Goal: Task Accomplishment & Management: Manage account settings

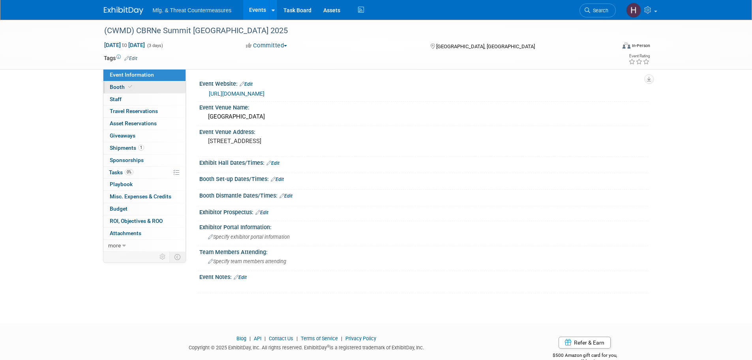
click at [146, 90] on link "Booth" at bounding box center [144, 87] width 82 height 12
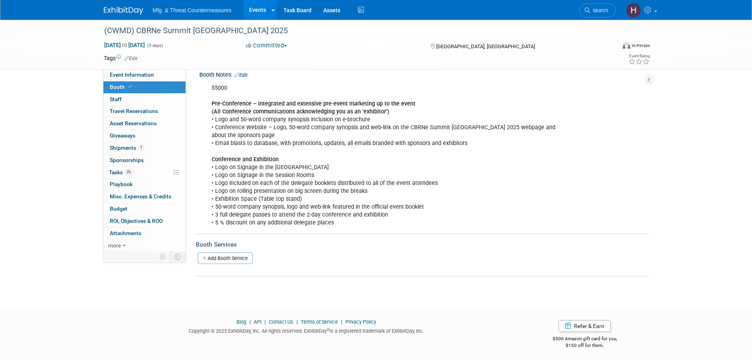
scroll to position [95, 0]
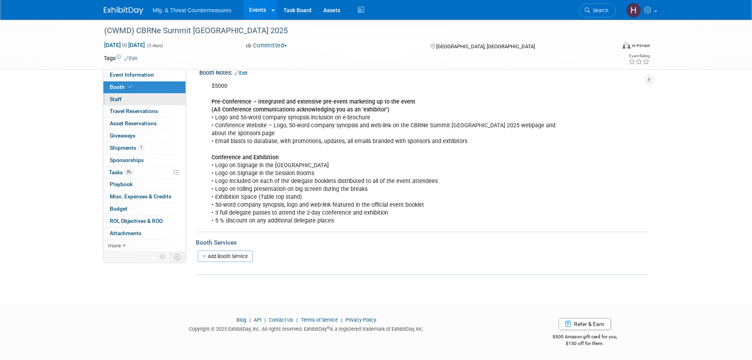
click at [144, 103] on link "0 Staff 0" at bounding box center [144, 100] width 82 height 12
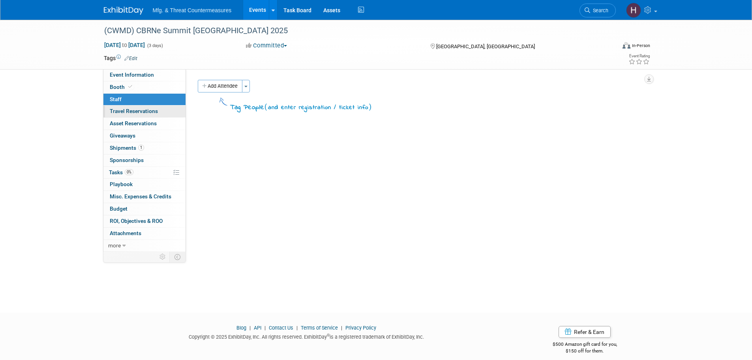
click at [138, 114] on span "Travel Reservations 0" at bounding box center [134, 111] width 48 height 6
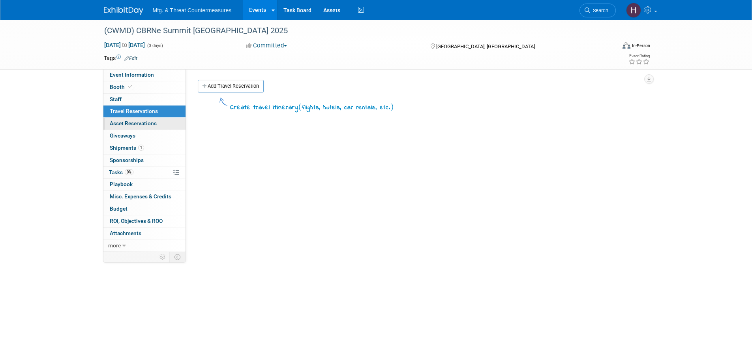
click at [135, 124] on span "Asset Reservations 0" at bounding box center [133, 123] width 47 height 6
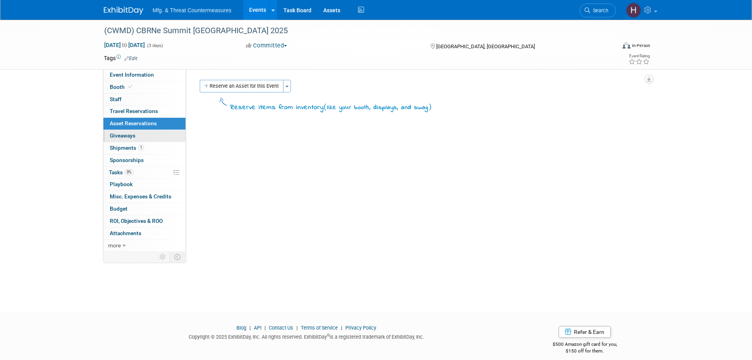
click at [134, 139] on span "Giveaways 0" at bounding box center [123, 135] width 26 height 6
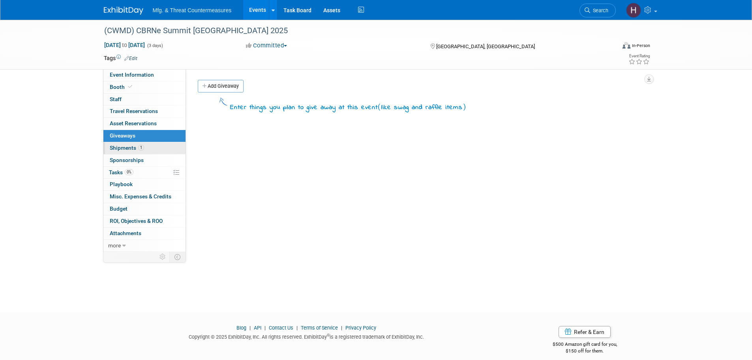
click at [133, 151] on link "1 Shipments 1" at bounding box center [144, 148] width 82 height 12
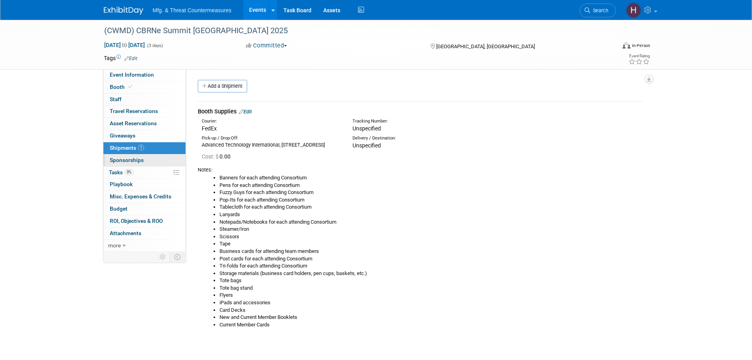
click at [126, 160] on span "Sponsorships 0" at bounding box center [127, 160] width 34 height 6
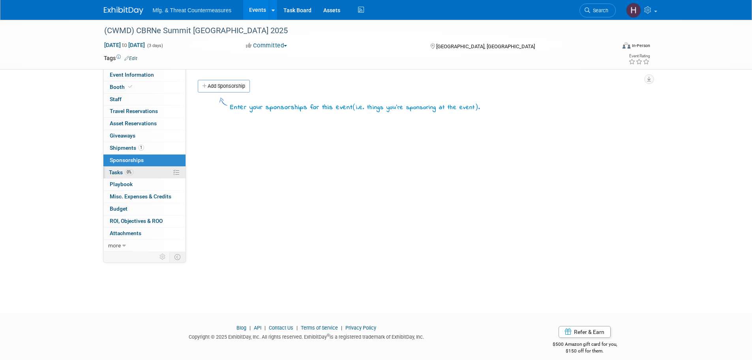
click at [128, 175] on span "Tasks 0%" at bounding box center [121, 172] width 24 height 6
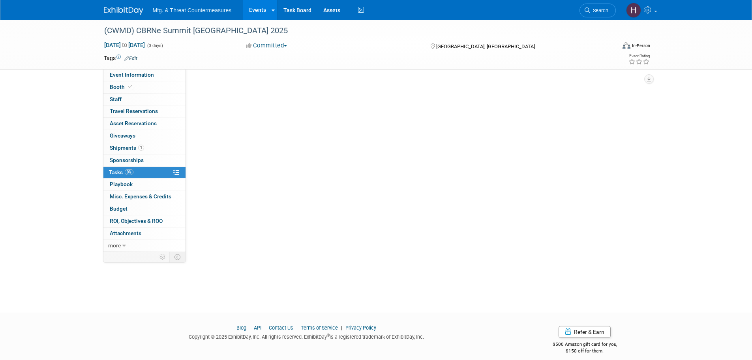
click at [128, 175] on span "Tasks 0%" at bounding box center [121, 172] width 24 height 6
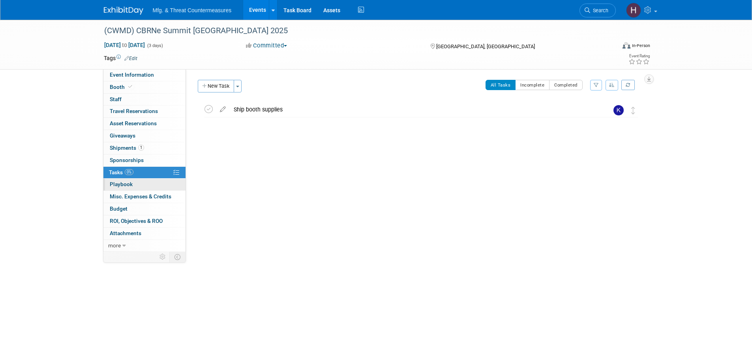
click at [128, 185] on span "Playbook 0" at bounding box center [121, 184] width 23 height 6
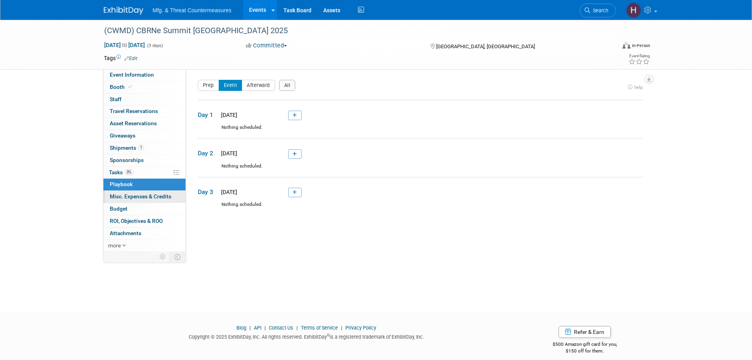
click at [129, 198] on span "Misc. Expenses & Credits 0" at bounding box center [141, 196] width 62 height 6
click at [0, 0] on div at bounding box center [0, 0] width 0 height 0
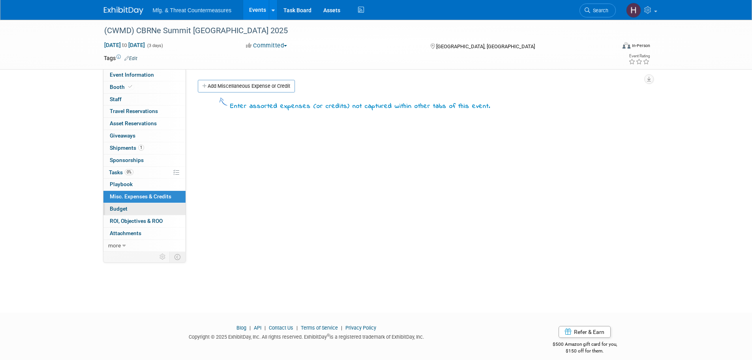
click at [128, 210] on link "Budget" at bounding box center [144, 209] width 82 height 12
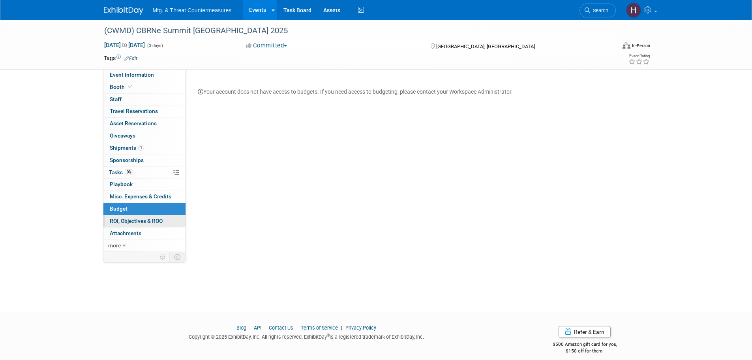
click at [129, 222] on span "ROI, Objectives & ROO 0" at bounding box center [136, 220] width 53 height 6
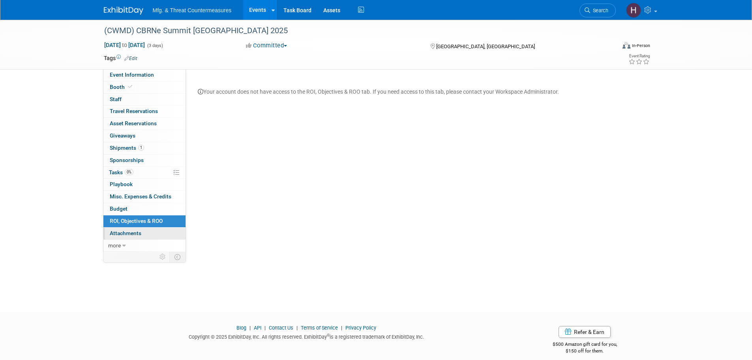
click at [133, 236] on span "Attachments 0" at bounding box center [126, 233] width 32 height 6
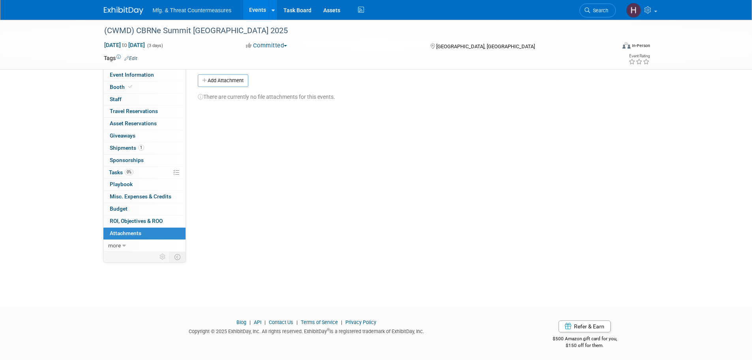
scroll to position [8, 0]
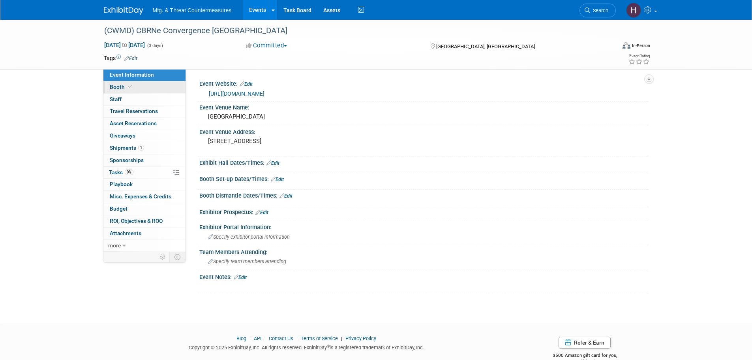
click at [116, 86] on span "Booth" at bounding box center [122, 87] width 24 height 6
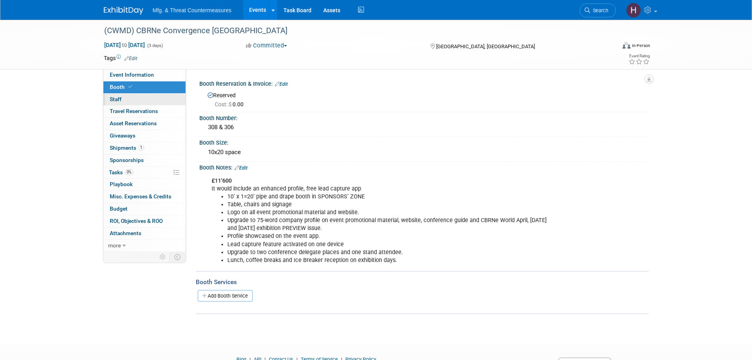
click at [126, 99] on link "0 Staff 0" at bounding box center [144, 100] width 82 height 12
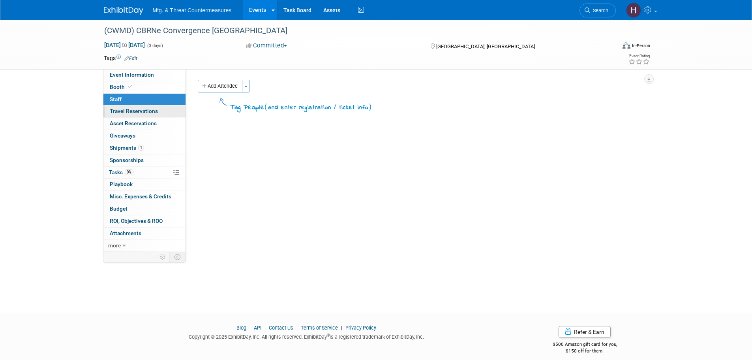
click at [123, 107] on link "0 Travel Reservations 0" at bounding box center [144, 111] width 82 height 12
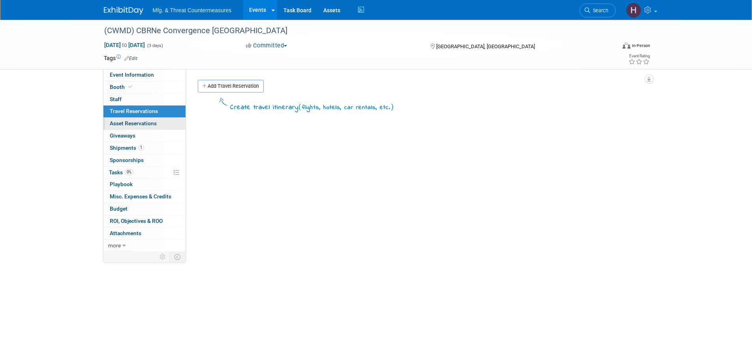
click at [123, 119] on link "0 Asset Reservations 0" at bounding box center [144, 124] width 82 height 12
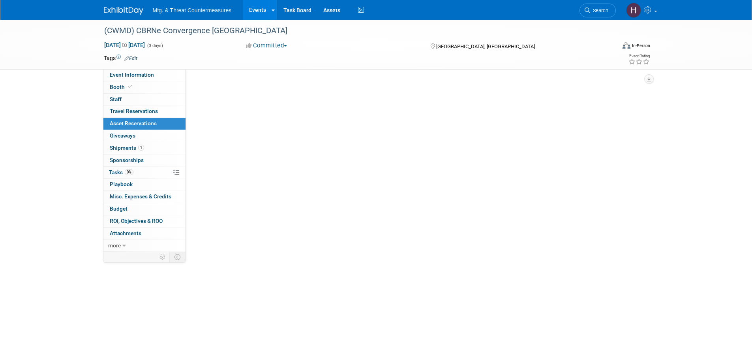
click at [123, 119] on link "0 Asset Reservations 0" at bounding box center [144, 124] width 82 height 12
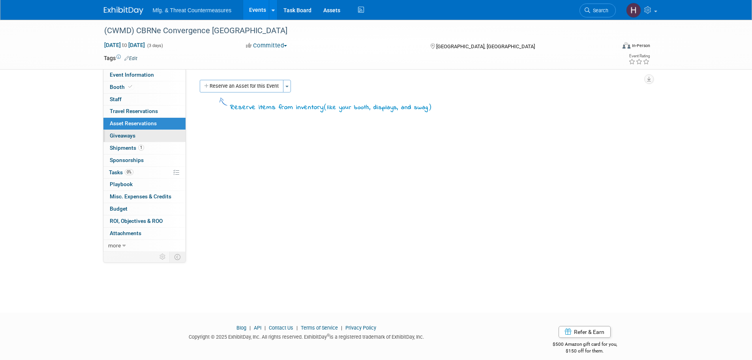
click at [118, 131] on link "0 Giveaways 0" at bounding box center [144, 136] width 82 height 12
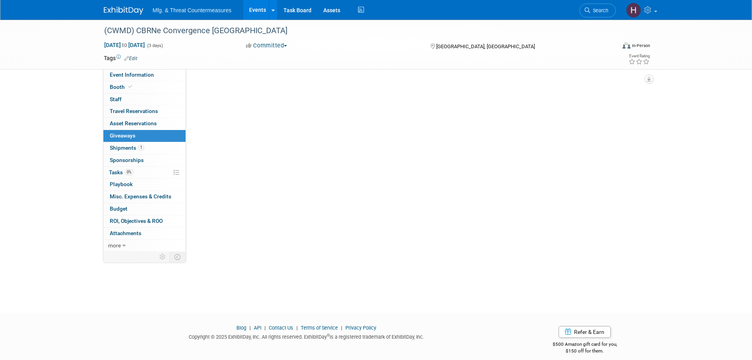
click at [118, 131] on link "0 Giveaways 0" at bounding box center [144, 136] width 82 height 12
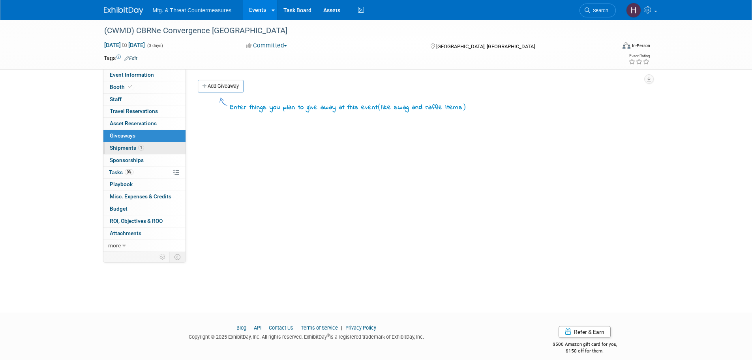
click at [109, 148] on link "1 Shipments 1" at bounding box center [144, 148] width 82 height 12
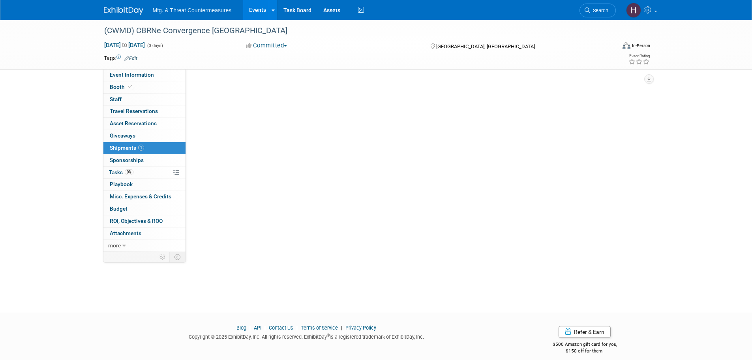
click at [109, 148] on link "1 Shipments 1" at bounding box center [144, 148] width 82 height 12
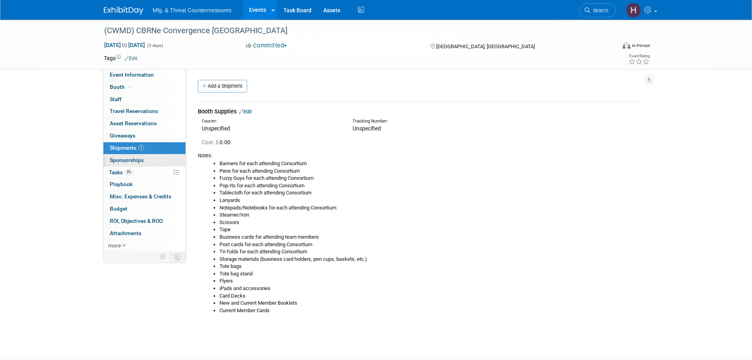
click at [110, 157] on span "Sponsorships 0" at bounding box center [127, 160] width 34 height 6
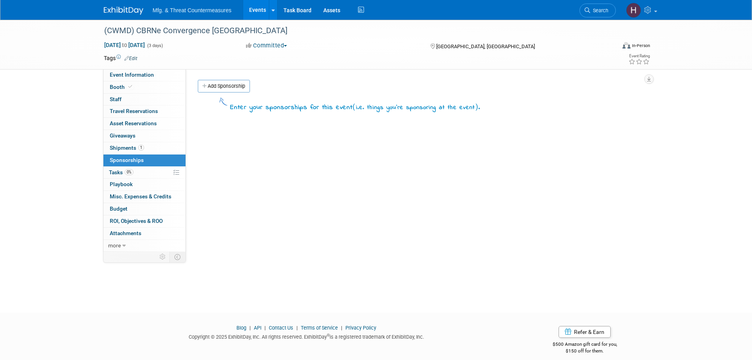
click at [110, 165] on link "0 Sponsorships 0" at bounding box center [144, 160] width 82 height 12
click at [109, 169] on link "0% Tasks 0%" at bounding box center [144, 173] width 82 height 12
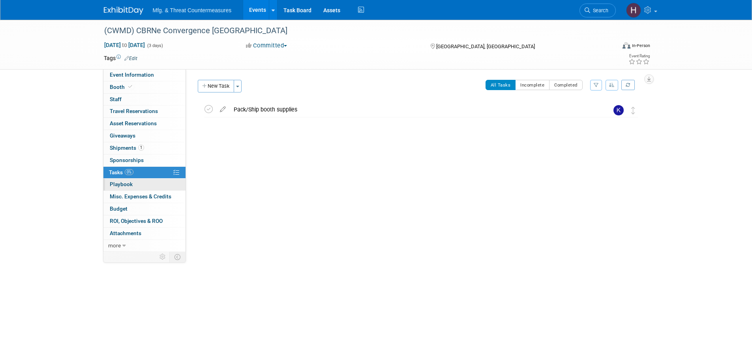
click at [111, 183] on span "Playbook 0" at bounding box center [121, 184] width 23 height 6
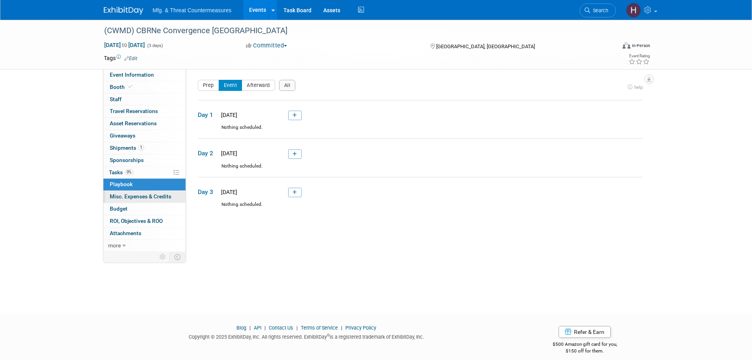
click at [117, 193] on link "0 Misc. Expenses & Credits 0" at bounding box center [144, 197] width 82 height 12
click at [0, 0] on div at bounding box center [0, 0] width 0 height 0
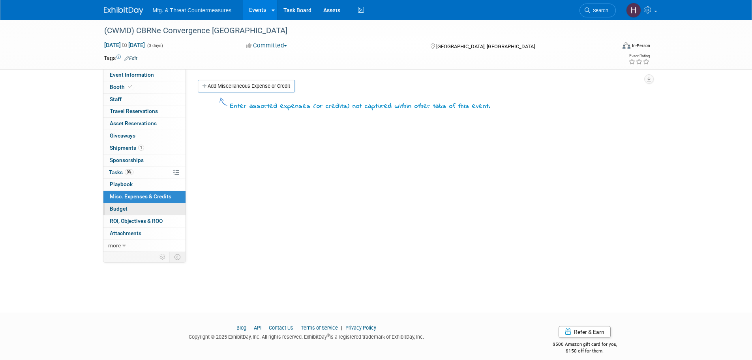
click at [118, 204] on link "Budget" at bounding box center [144, 209] width 82 height 12
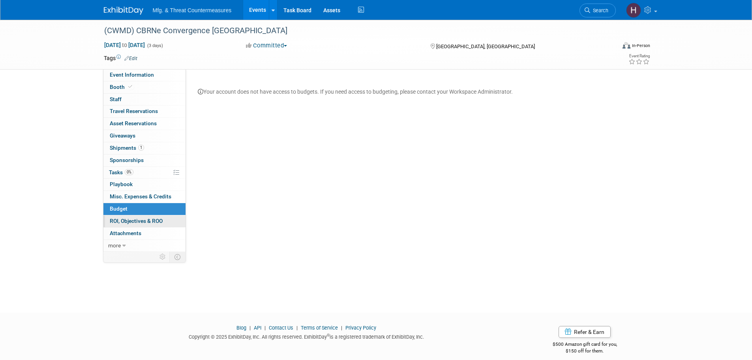
click at [117, 216] on link "0 ROI, Objectives & ROO 0" at bounding box center [144, 221] width 82 height 12
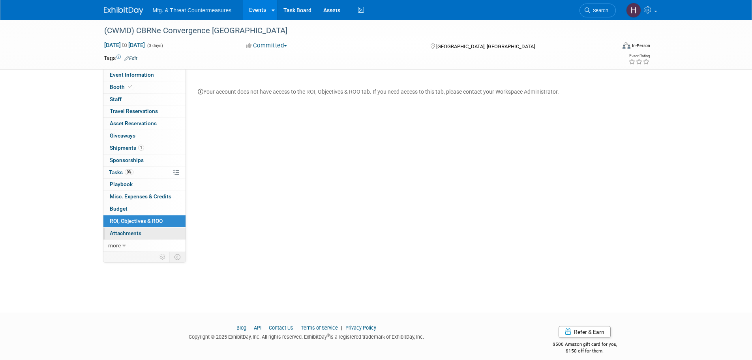
click at [114, 228] on link "0 Attachments 0" at bounding box center [144, 233] width 82 height 12
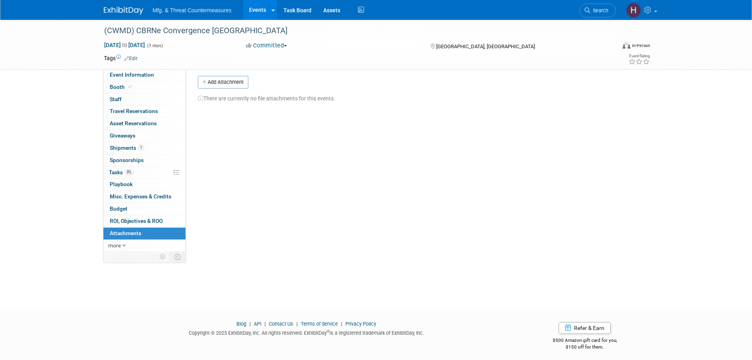
scroll to position [8, 0]
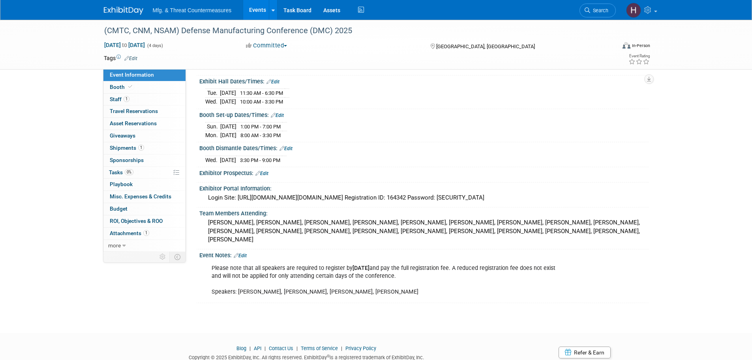
scroll to position [100, 0]
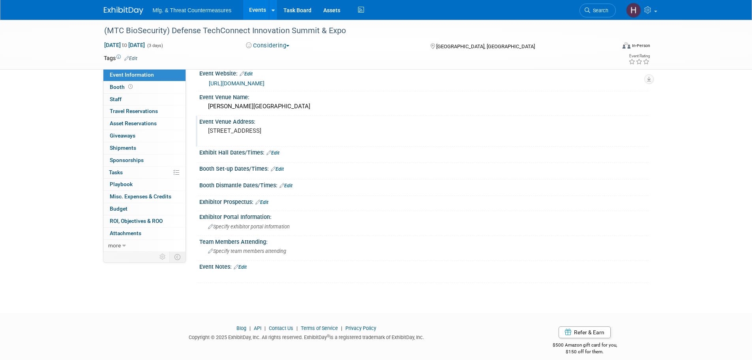
scroll to position [19, 0]
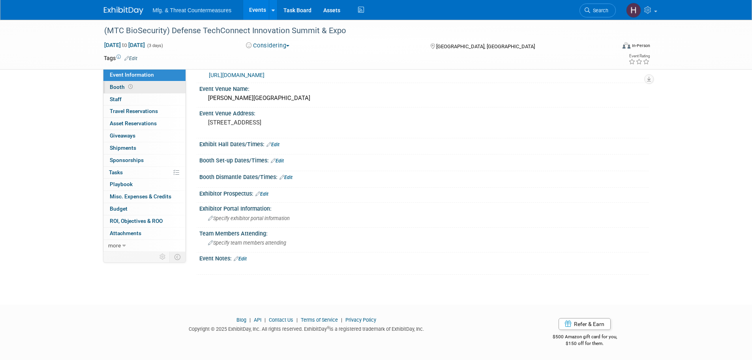
click at [161, 88] on link "Booth" at bounding box center [144, 87] width 82 height 12
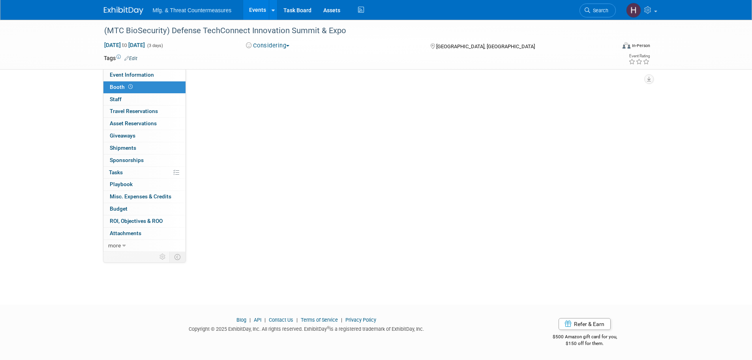
scroll to position [0, 0]
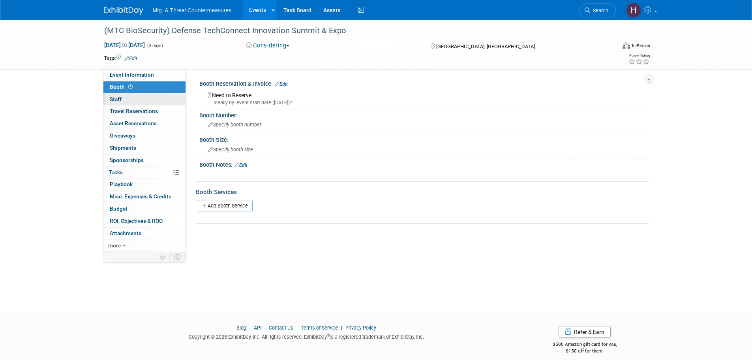
click at [147, 102] on link "0 Staff 0" at bounding box center [144, 100] width 82 height 12
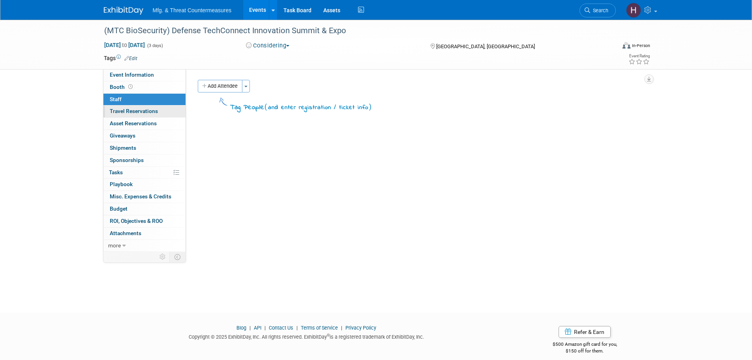
click at [152, 115] on link "0 Travel Reservations 0" at bounding box center [144, 111] width 82 height 12
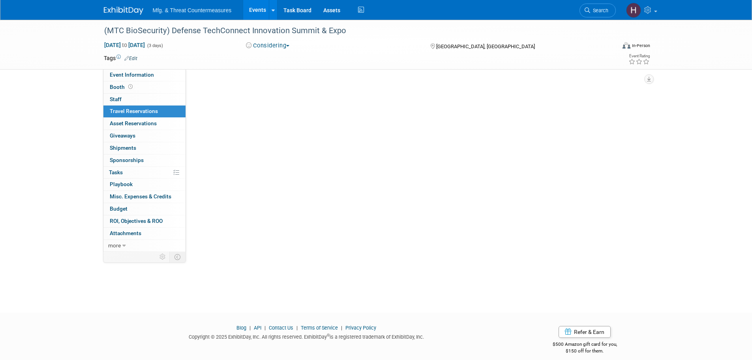
click at [152, 115] on link "0 Travel Reservations 0" at bounding box center [144, 111] width 82 height 12
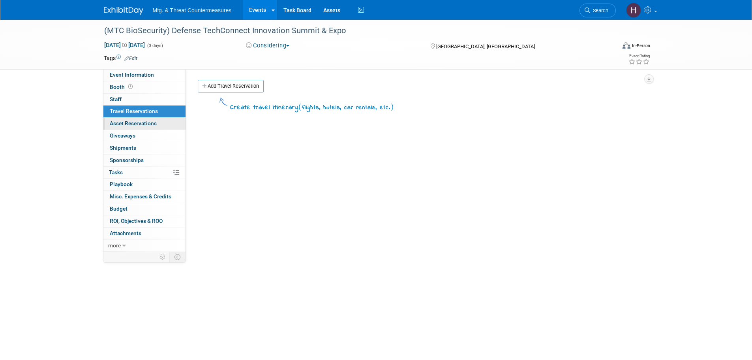
click at [150, 125] on span "Asset Reservations 0" at bounding box center [133, 123] width 47 height 6
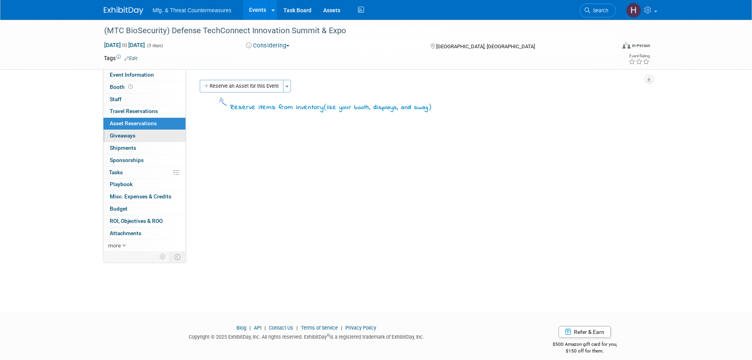
click at [150, 139] on link "0 Giveaways 0" at bounding box center [144, 136] width 82 height 12
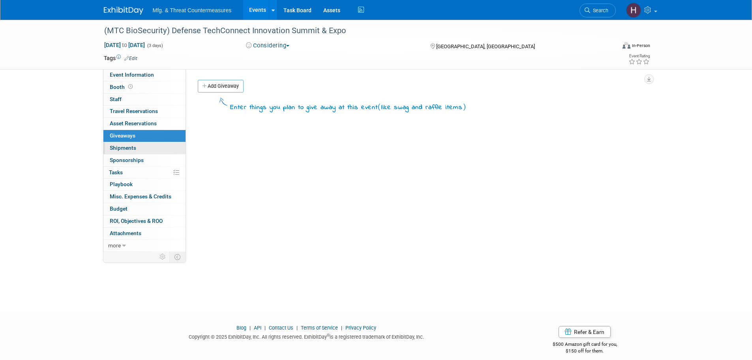
click at [142, 149] on link "0 Shipments 0" at bounding box center [144, 148] width 82 height 12
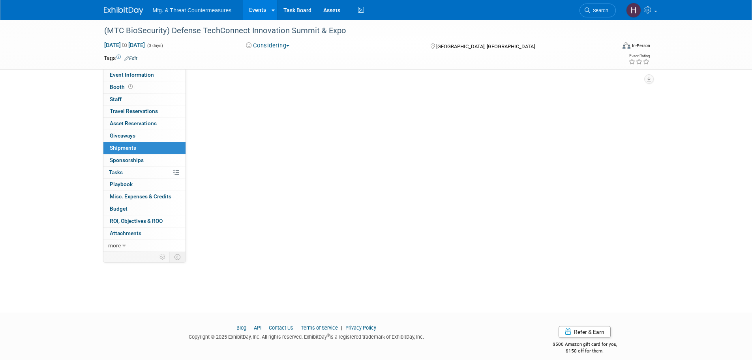
click at [142, 150] on link "0 Shipments 0" at bounding box center [144, 148] width 82 height 12
click at [143, 160] on link "0 Sponsorships 0" at bounding box center [144, 160] width 82 height 12
click at [0, 0] on div at bounding box center [0, 0] width 0 height 0
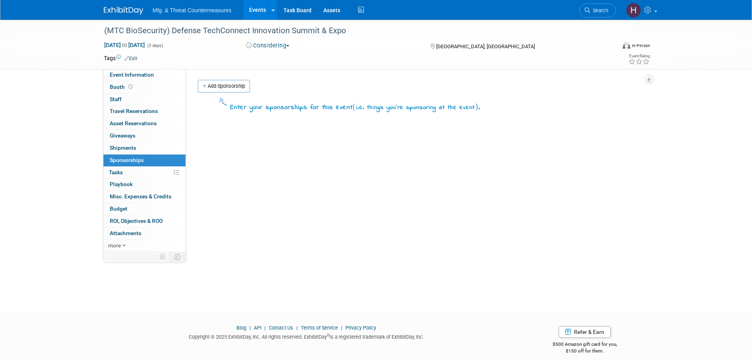
click at [140, 173] on link "0% Tasks 0%" at bounding box center [144, 173] width 82 height 12
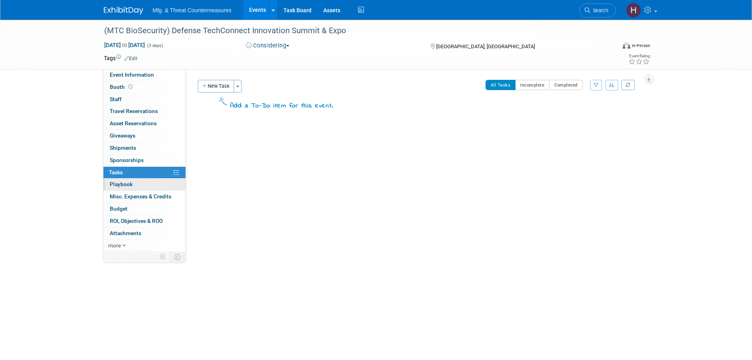
click at [135, 188] on link "0 Playbook 0" at bounding box center [144, 184] width 82 height 12
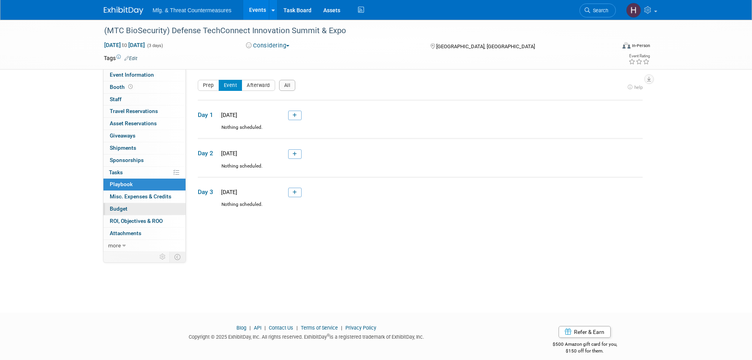
click at [133, 203] on link "Budget" at bounding box center [144, 209] width 82 height 12
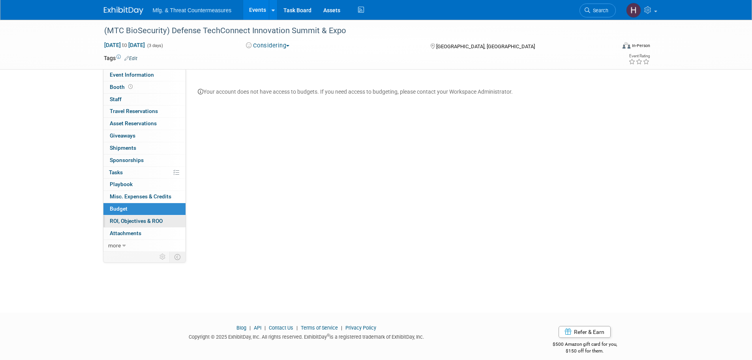
click at [138, 219] on span "ROI, Objectives & ROO 0" at bounding box center [136, 220] width 53 height 6
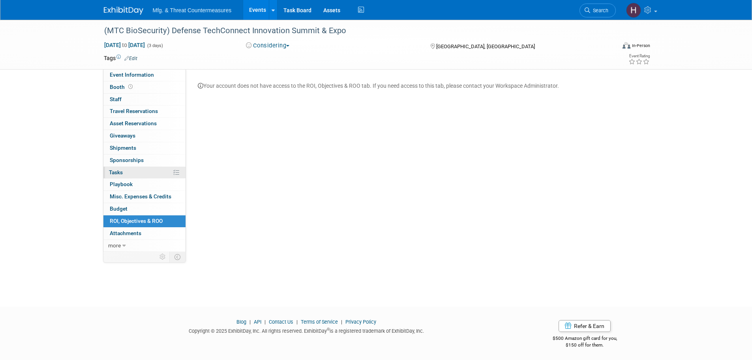
scroll to position [8, 0]
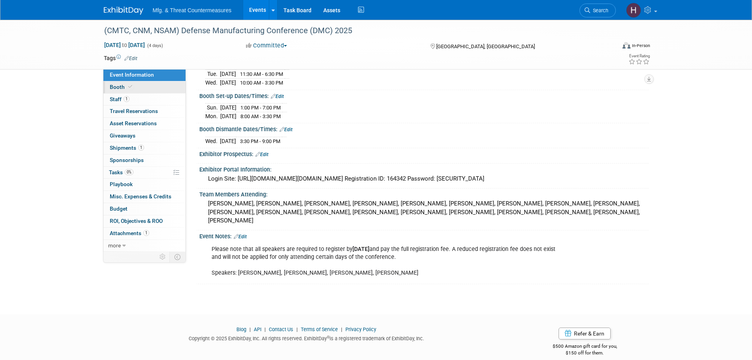
click at [153, 88] on link "Booth" at bounding box center [144, 87] width 82 height 12
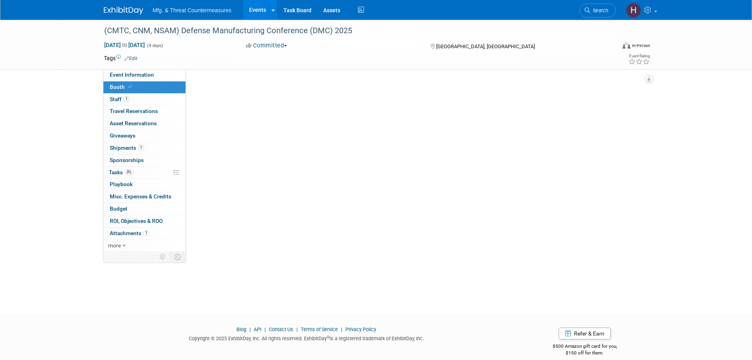
click at [153, 88] on link "Booth" at bounding box center [144, 87] width 82 height 12
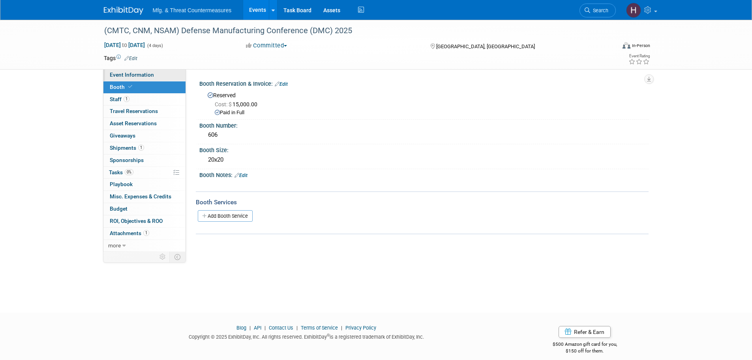
click at [146, 76] on span "Event Information" at bounding box center [132, 74] width 44 height 6
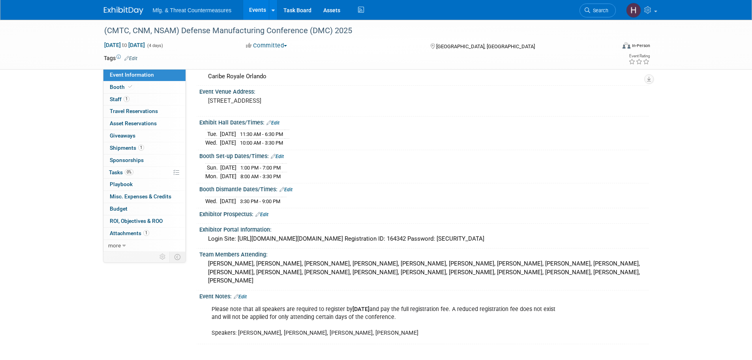
scroll to position [100, 0]
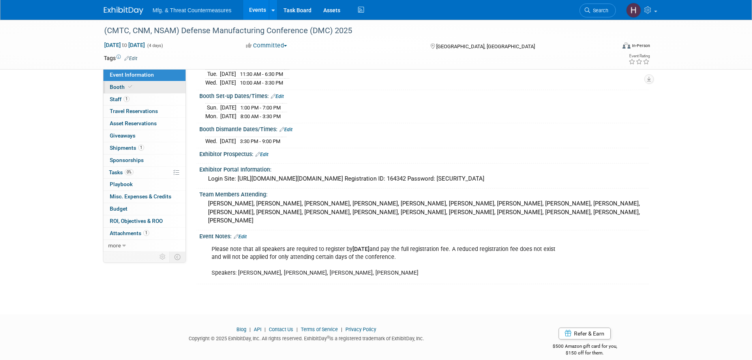
click at [128, 85] on icon at bounding box center [130, 86] width 4 height 4
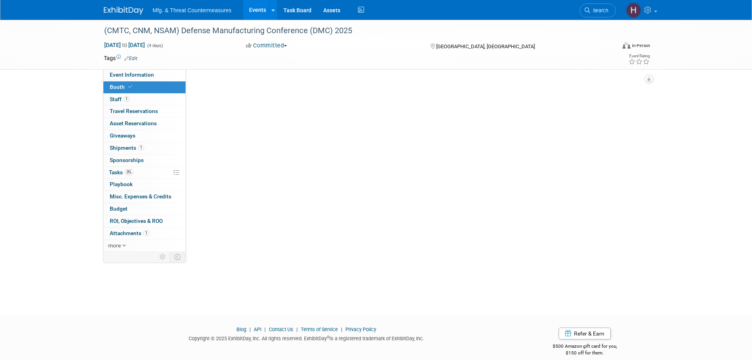
scroll to position [0, 0]
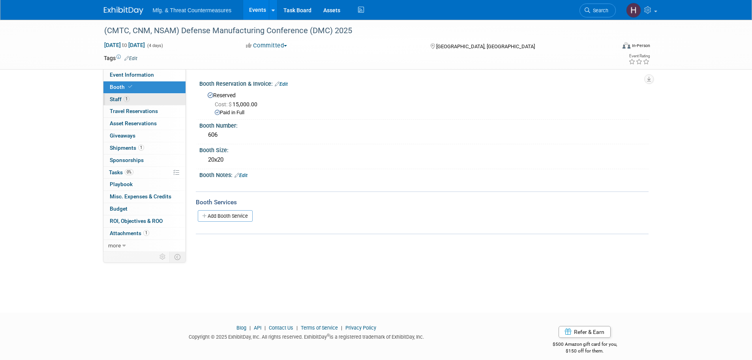
click at [133, 99] on link "1 Staff 1" at bounding box center [144, 100] width 82 height 12
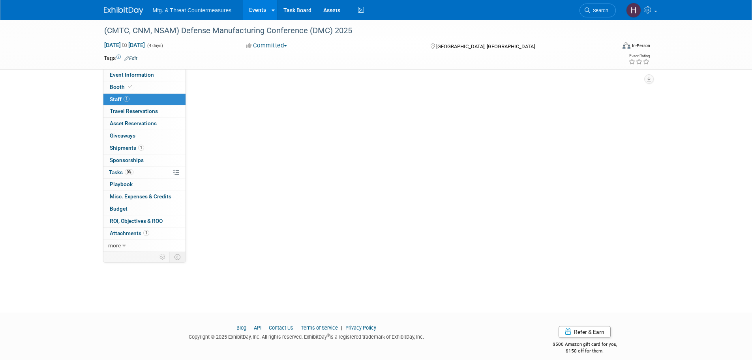
click at [133, 99] on link "1 Staff 1" at bounding box center [144, 100] width 82 height 12
click at [215, 79] on div "Event Website: Edit [URL][DOMAIN_NAME] Event Venue Name: Caribe Royale Orlando …" at bounding box center [417, 160] width 463 height 182
click at [225, 82] on button "Add Attendee" at bounding box center [220, 86] width 45 height 13
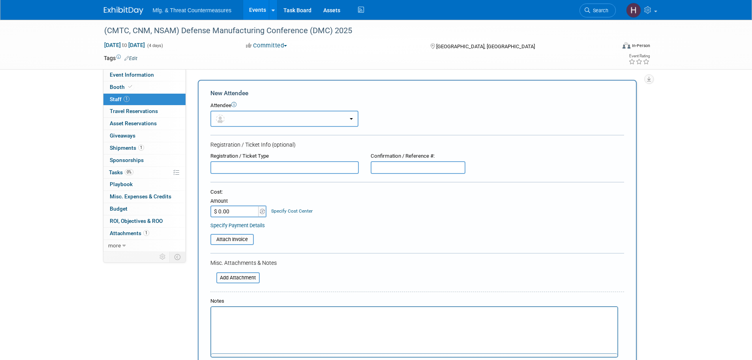
click at [260, 114] on button "button" at bounding box center [284, 119] width 148 height 16
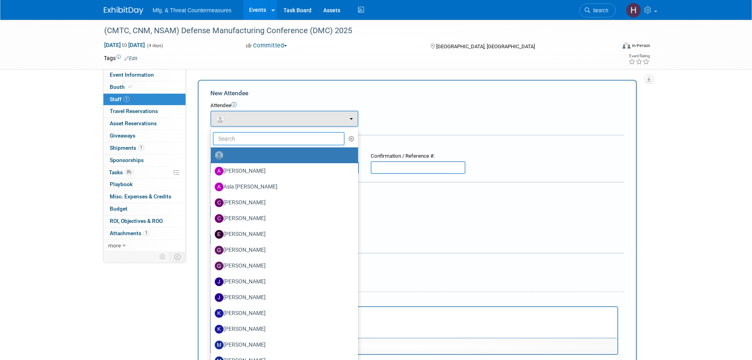
click at [264, 135] on input "text" at bounding box center [279, 138] width 132 height 13
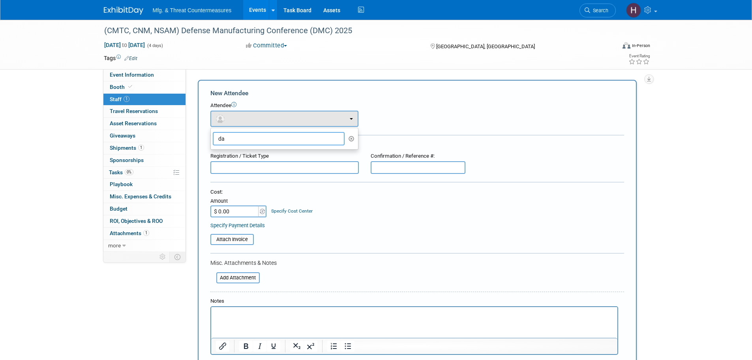
type input "d"
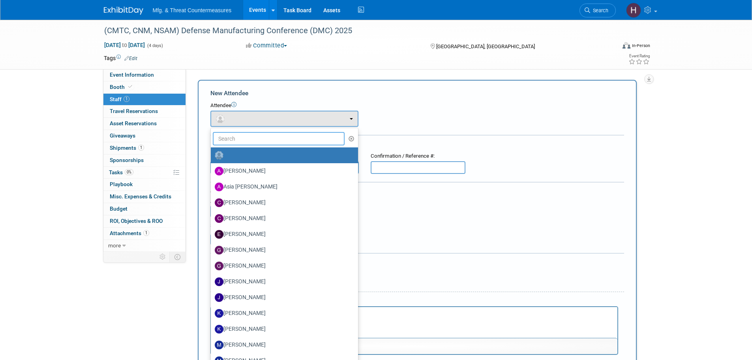
type input "r"
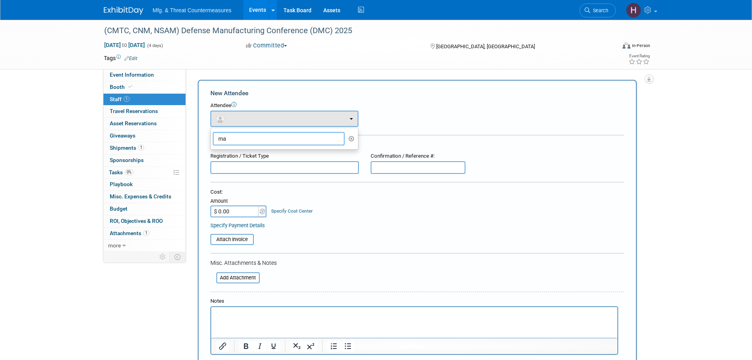
type input "m"
type input "b"
type input "c"
type input "h"
type input "s"
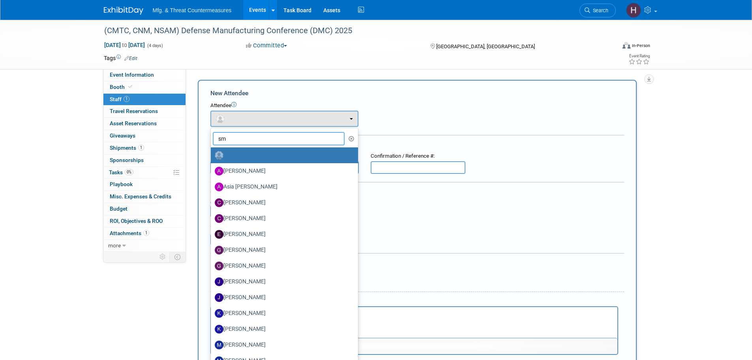
type input "s"
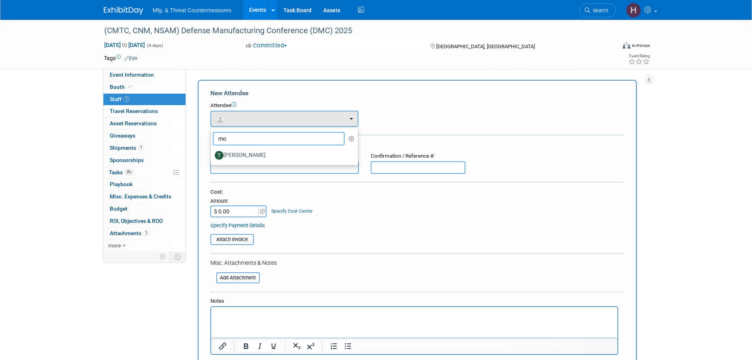
type input "m"
type input "h"
type input "m"
type input "f"
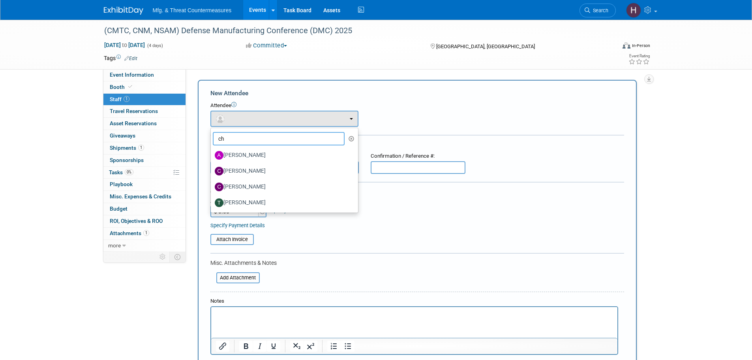
type input "c"
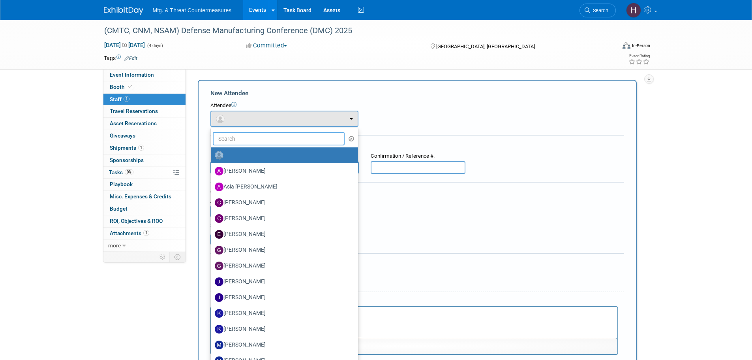
type input "w"
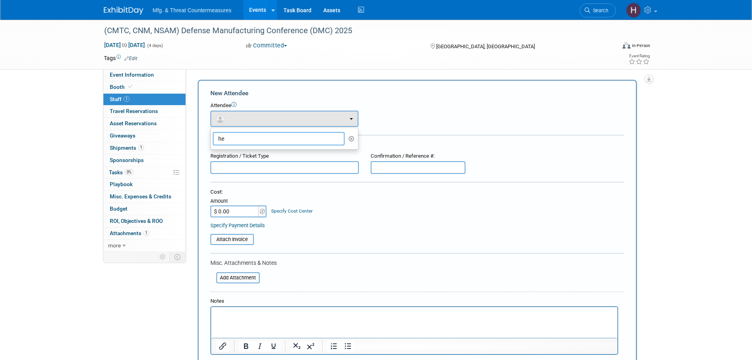
type input "h"
type input "d"
type input "m"
type input "h"
type input "s"
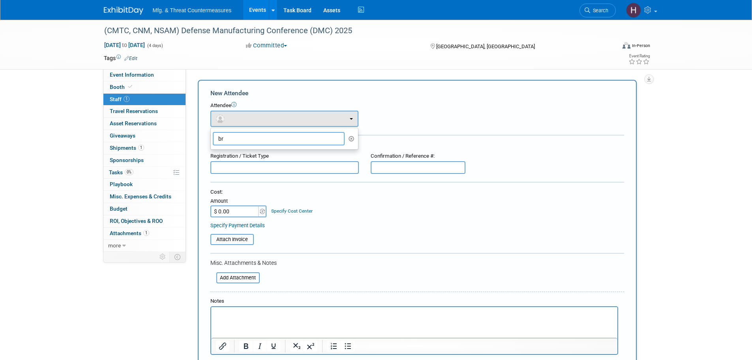
type input "b"
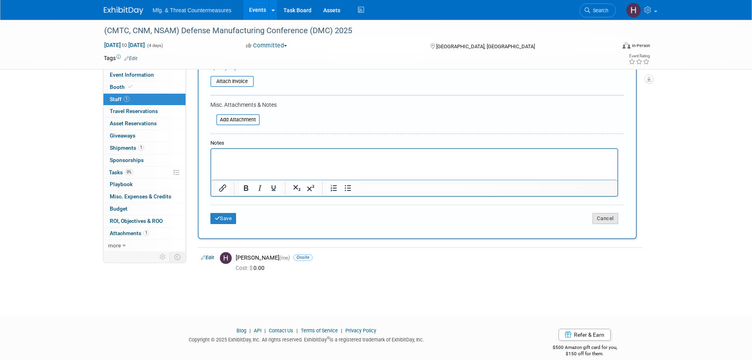
type input "gas"
click at [610, 215] on button "Cancel" at bounding box center [605, 218] width 26 height 11
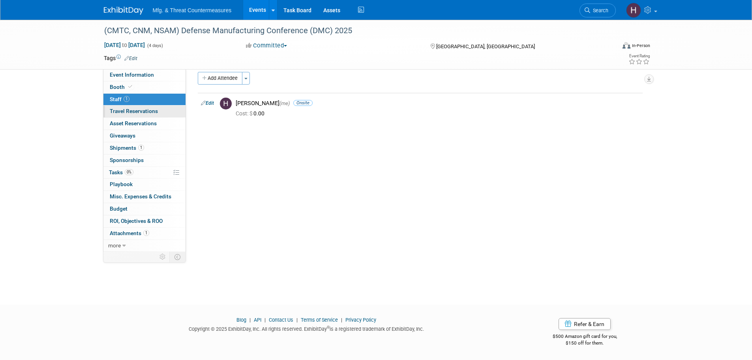
click at [154, 111] on span "Travel Reservations 0" at bounding box center [134, 111] width 48 height 6
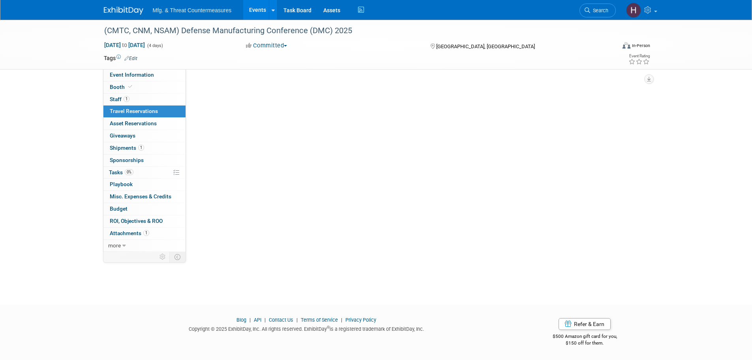
scroll to position [0, 0]
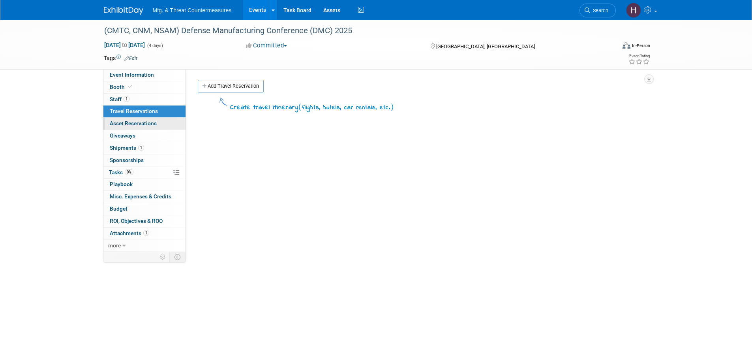
click at [158, 119] on link "0 Asset Reservations 0" at bounding box center [144, 124] width 82 height 12
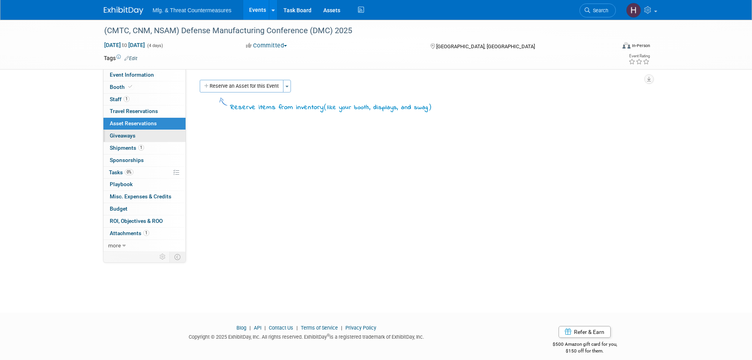
click at [159, 135] on link "0 Giveaways 0" at bounding box center [144, 136] width 82 height 12
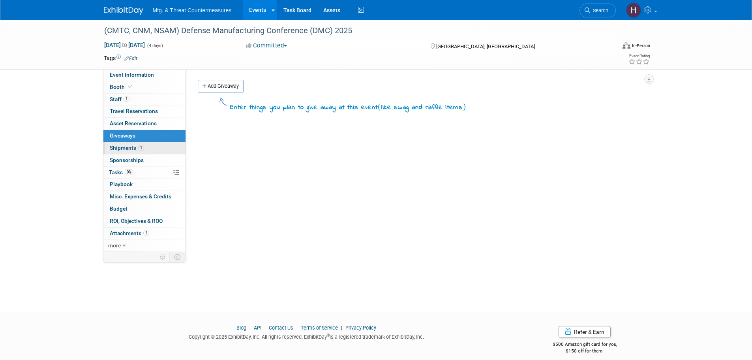
click at [144, 144] on link "1 Shipments 1" at bounding box center [144, 148] width 82 height 12
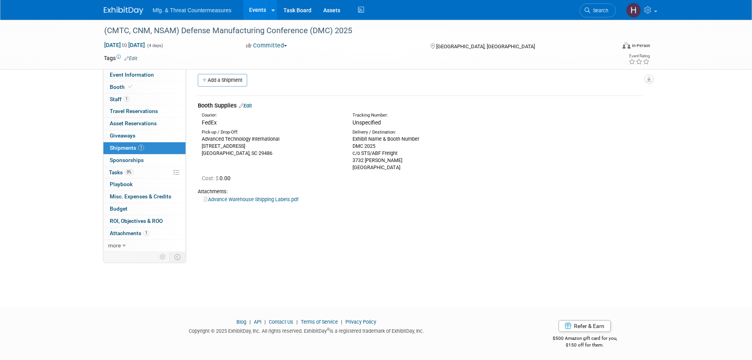
scroll to position [8, 0]
click at [140, 157] on span "Sponsorships 0" at bounding box center [127, 160] width 34 height 6
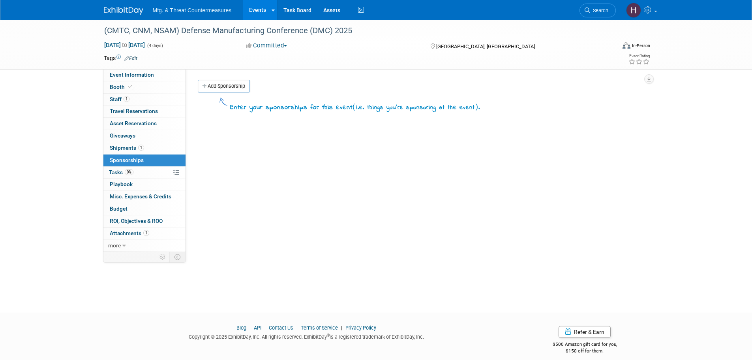
click at [140, 176] on link "0% Tasks 0%" at bounding box center [144, 173] width 82 height 12
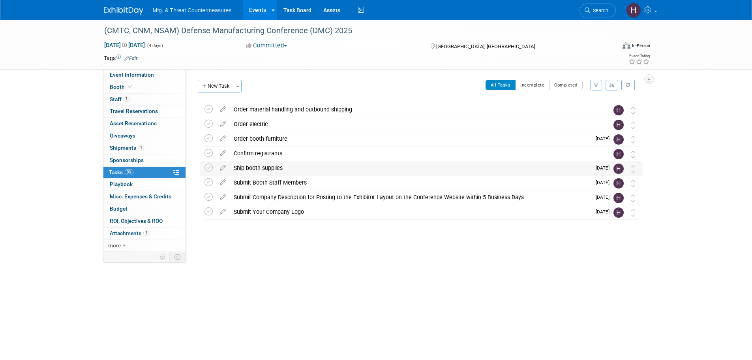
drag, startPoint x: 210, startPoint y: 154, endPoint x: 215, endPoint y: 167, distance: 14.5
click at [210, 154] on icon at bounding box center [208, 153] width 8 height 8
click at [339, 152] on div "Confirm registrants" at bounding box center [414, 152] width 368 height 13
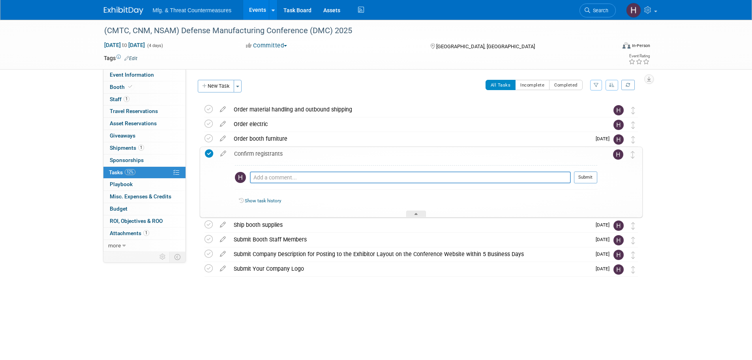
click at [339, 152] on div "Confirm registrants" at bounding box center [413, 153] width 367 height 13
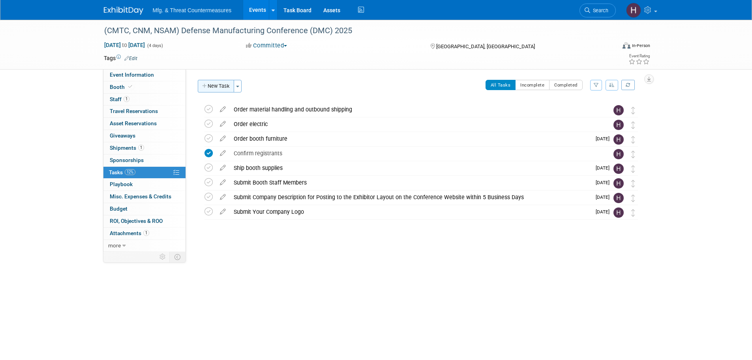
click at [219, 83] on button "New Task" at bounding box center [216, 86] width 36 height 13
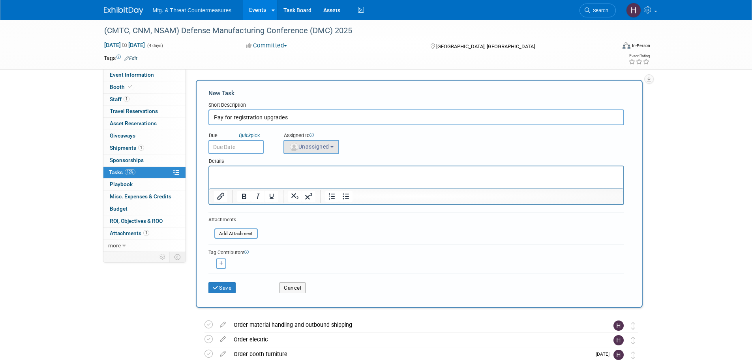
type input "Pay for registration upgrades"
click at [317, 150] on span "Unassigned" at bounding box center [309, 146] width 40 height 6
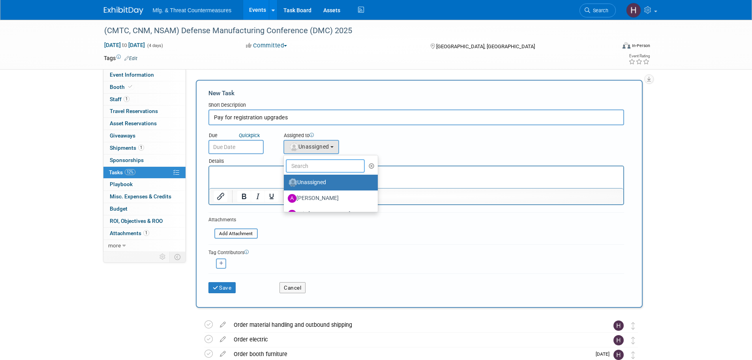
click at [326, 164] on input "text" at bounding box center [325, 165] width 79 height 13
type input "hawki"
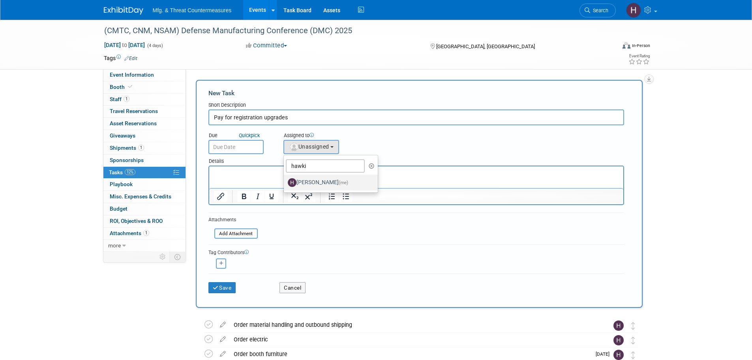
click at [326, 188] on label "[PERSON_NAME] (me)" at bounding box center [329, 182] width 82 height 13
click at [285, 184] on input "[PERSON_NAME] (me)" at bounding box center [282, 181] width 5 height 5
select select "3c8855a8-85b9-4bc6-8534-5a40100751d4"
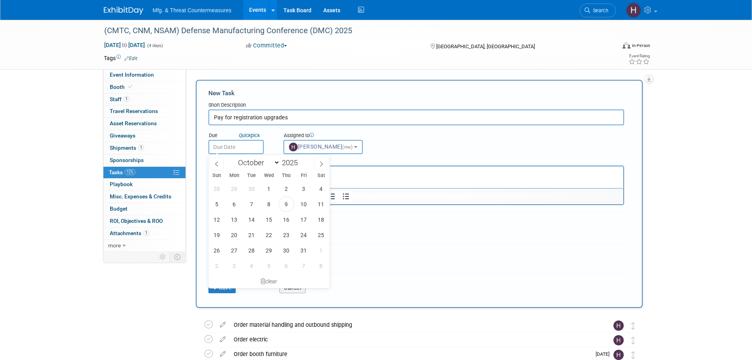
click at [240, 147] on input "text" at bounding box center [235, 147] width 55 height 14
click at [271, 234] on span "22" at bounding box center [268, 234] width 15 height 15
type input "[DATE]"
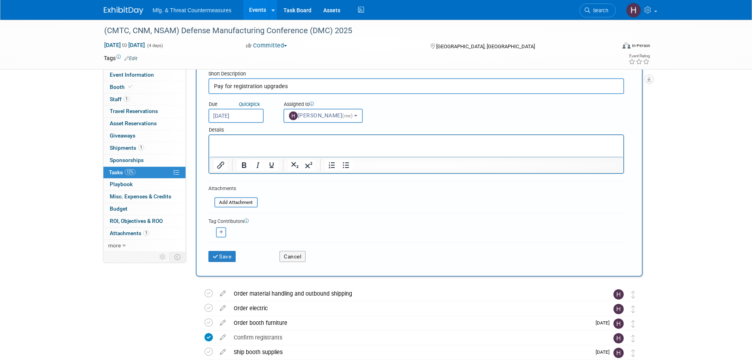
scroll to position [79, 0]
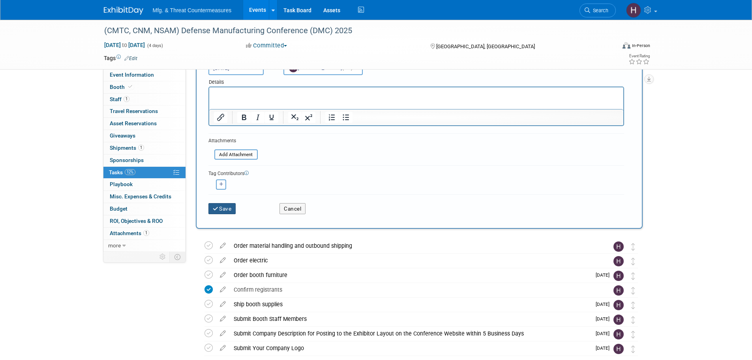
drag, startPoint x: 229, startPoint y: 211, endPoint x: 235, endPoint y: 210, distance: 6.1
click at [230, 210] on button "Save" at bounding box center [222, 208] width 28 height 11
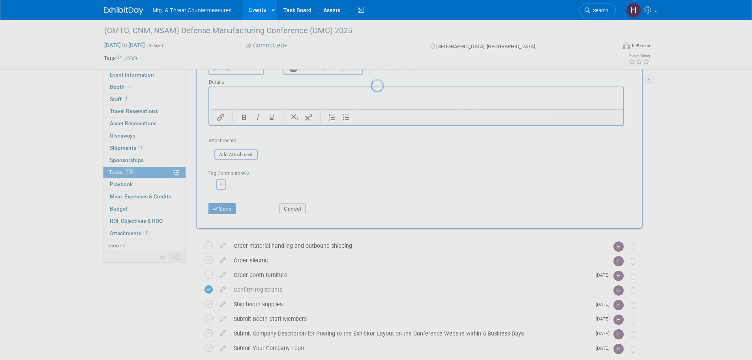
scroll to position [0, 0]
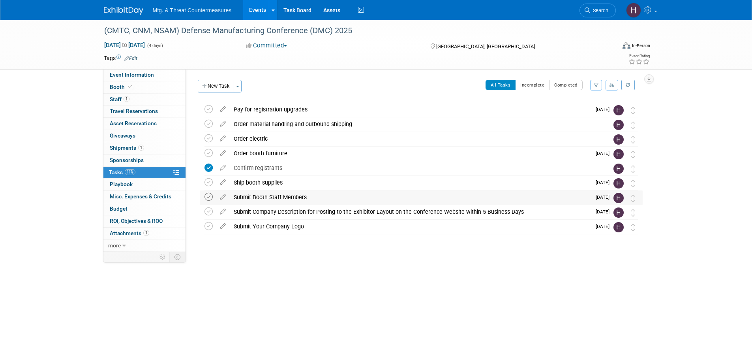
click at [211, 197] on icon at bounding box center [208, 197] width 8 height 8
click at [339, 194] on div "Submit Booth Staff Members" at bounding box center [410, 196] width 361 height 13
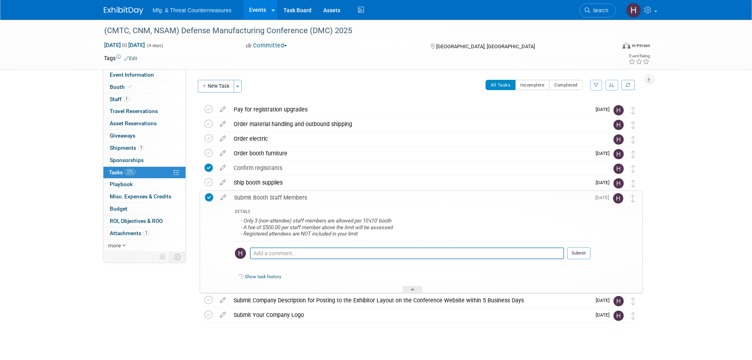
click at [339, 194] on div "Submit Booth Staff Members" at bounding box center [410, 197] width 360 height 13
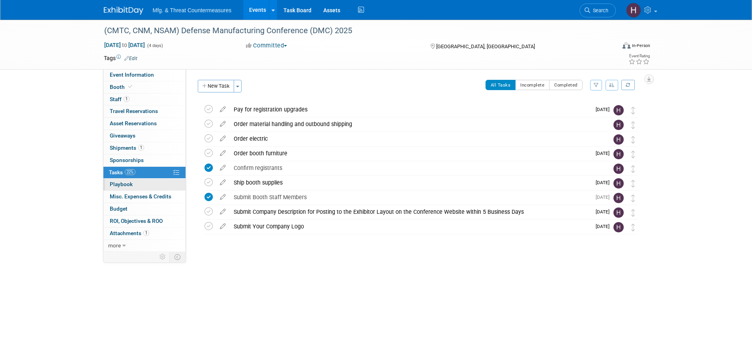
drag, startPoint x: 166, startPoint y: 185, endPoint x: 157, endPoint y: 190, distance: 10.6
click at [166, 185] on link "0 Playbook 0" at bounding box center [144, 184] width 82 height 12
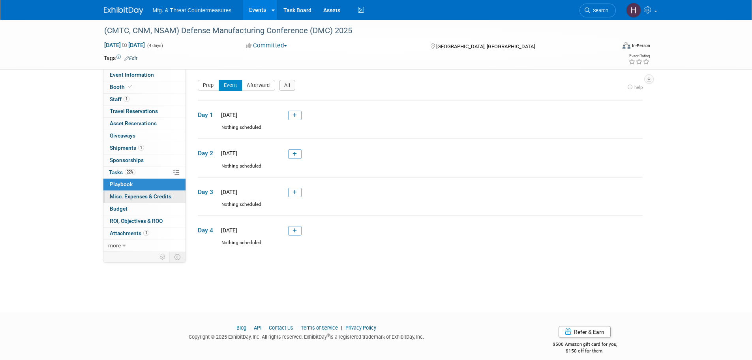
click at [149, 195] on span "Misc. Expenses & Credits 0" at bounding box center [141, 196] width 62 height 6
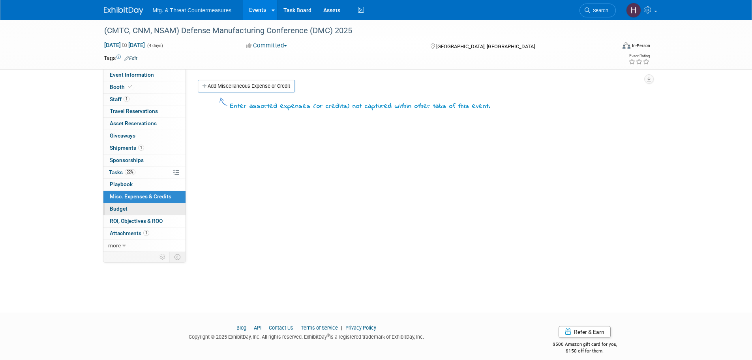
click at [142, 204] on link "Budget" at bounding box center [144, 209] width 82 height 12
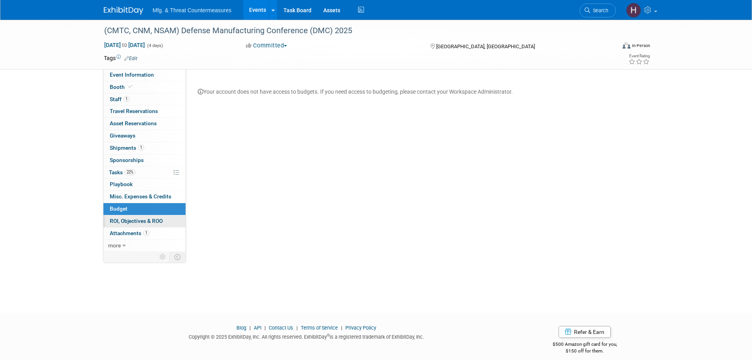
click at [135, 219] on span "ROI, Objectives & ROO 0" at bounding box center [136, 220] width 53 height 6
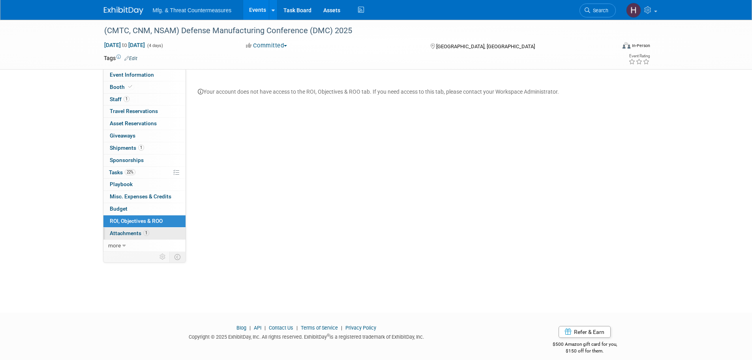
click at [132, 238] on link "1 Attachments 1" at bounding box center [144, 233] width 82 height 12
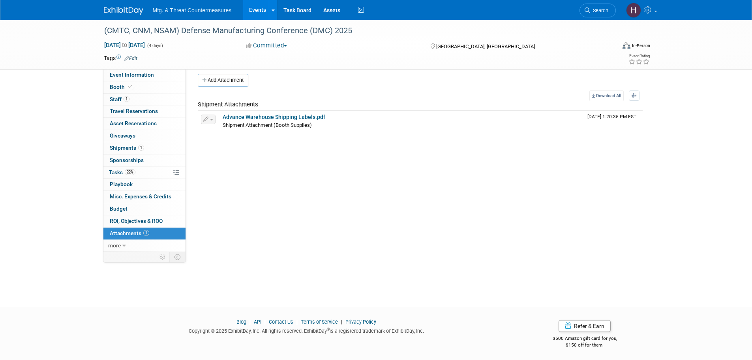
scroll to position [8, 0]
